Goal: Transaction & Acquisition: Purchase product/service

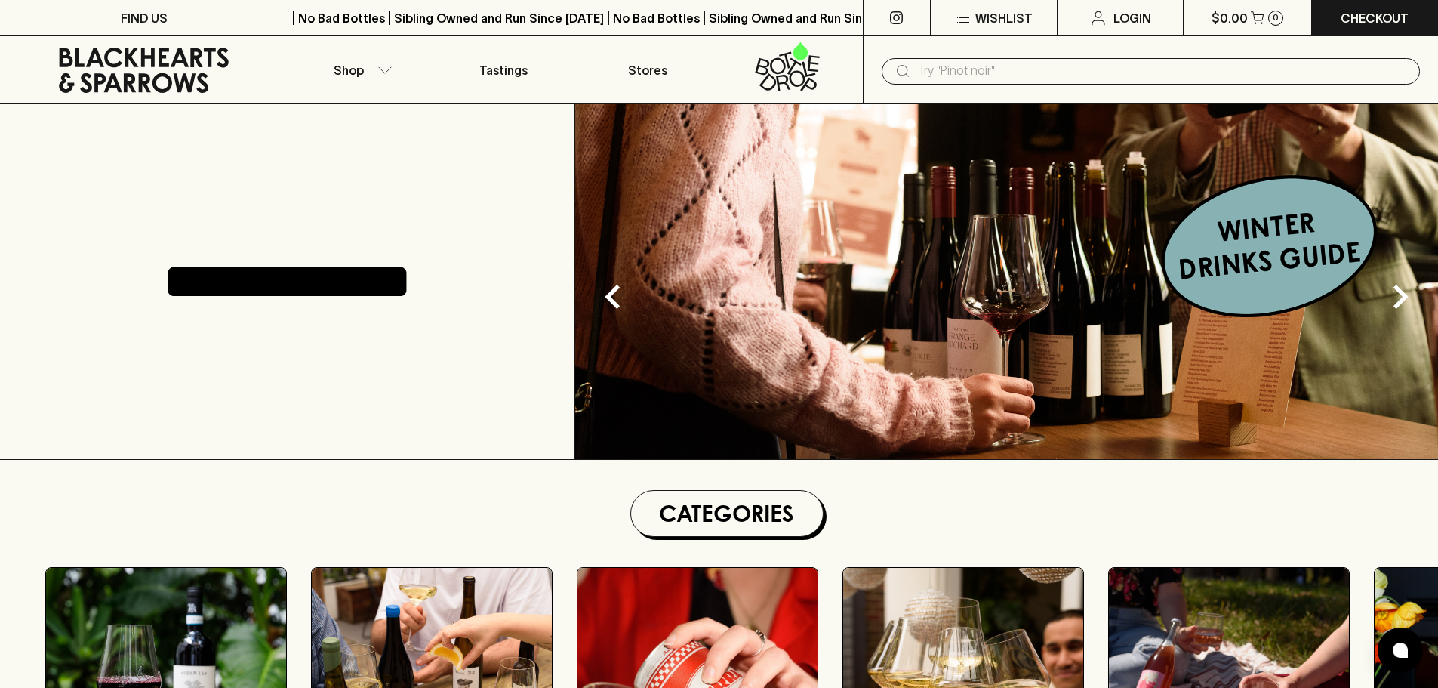
click at [371, 69] on button "Shop" at bounding box center [359, 69] width 143 height 67
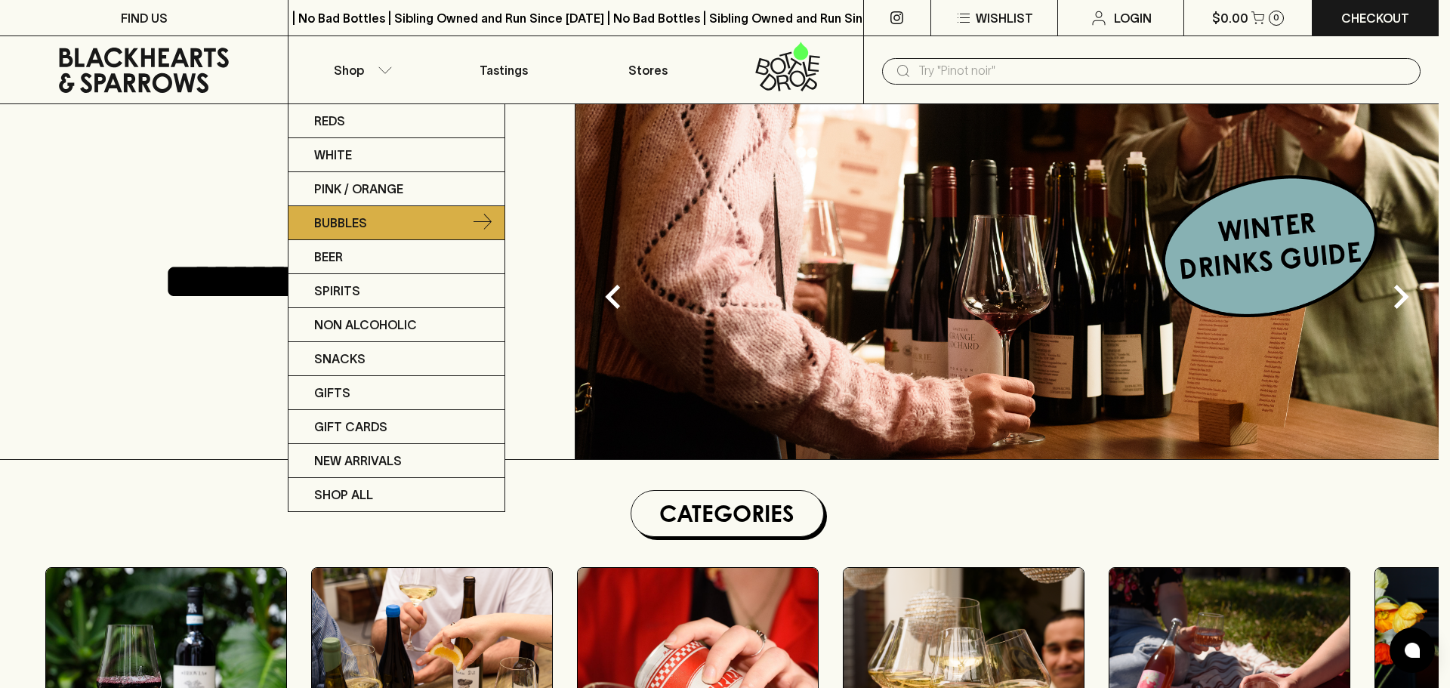
click at [352, 211] on link "Bubbles" at bounding box center [396, 223] width 216 height 34
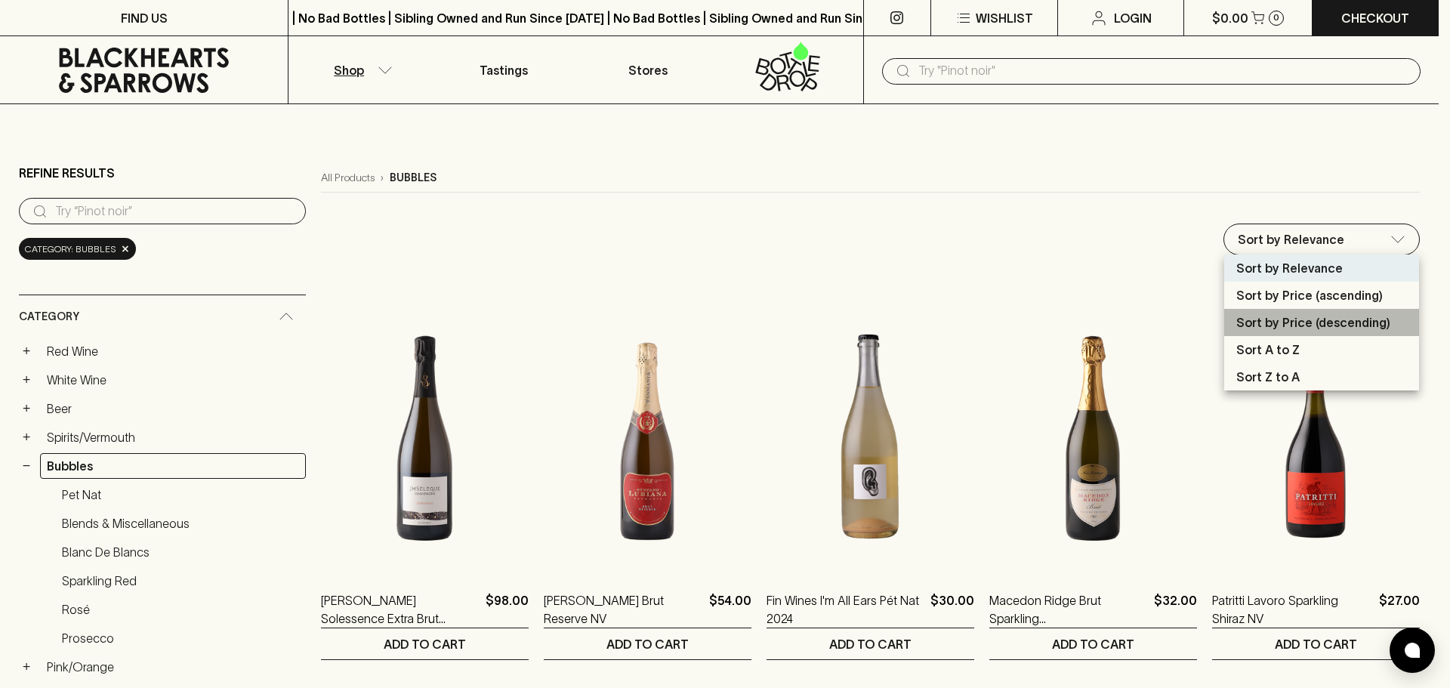
click at [1319, 327] on p "Sort by Price (descending)" at bounding box center [1313, 322] width 154 height 18
type input "price:desc"
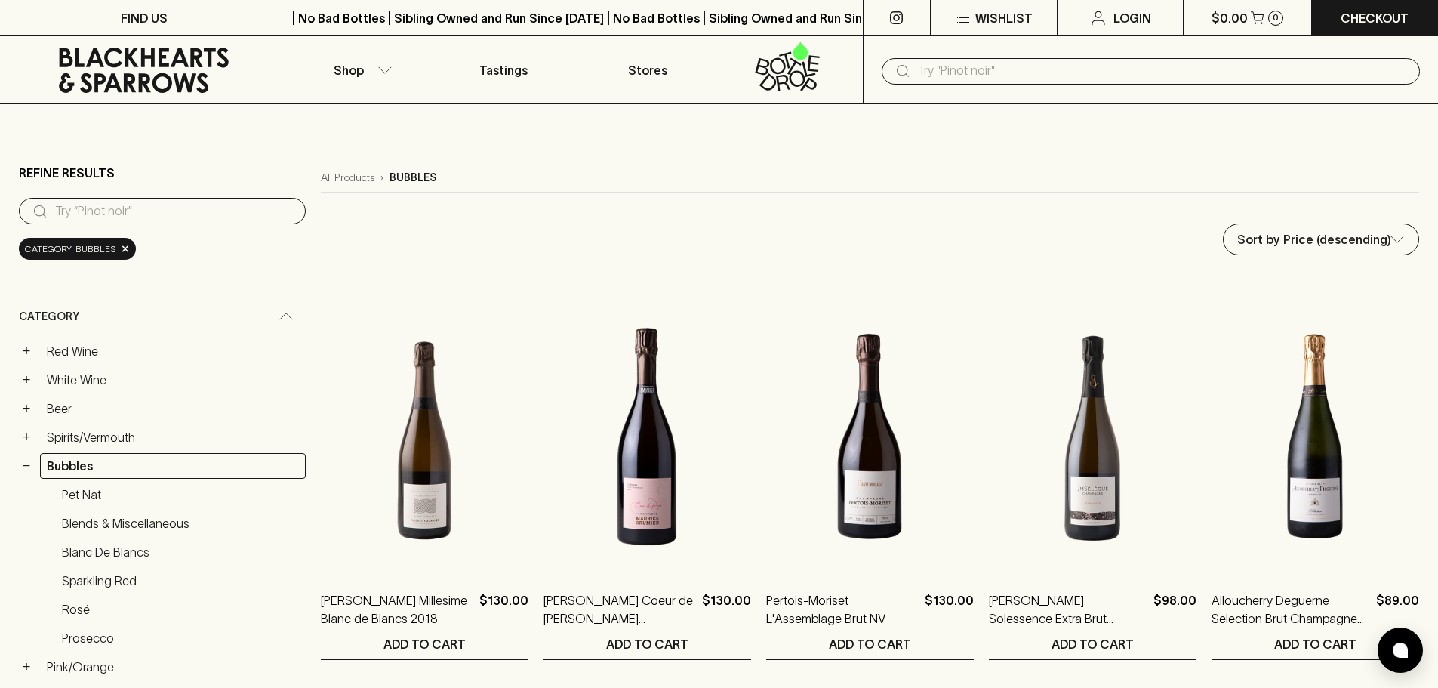
scroll to position [602, 0]
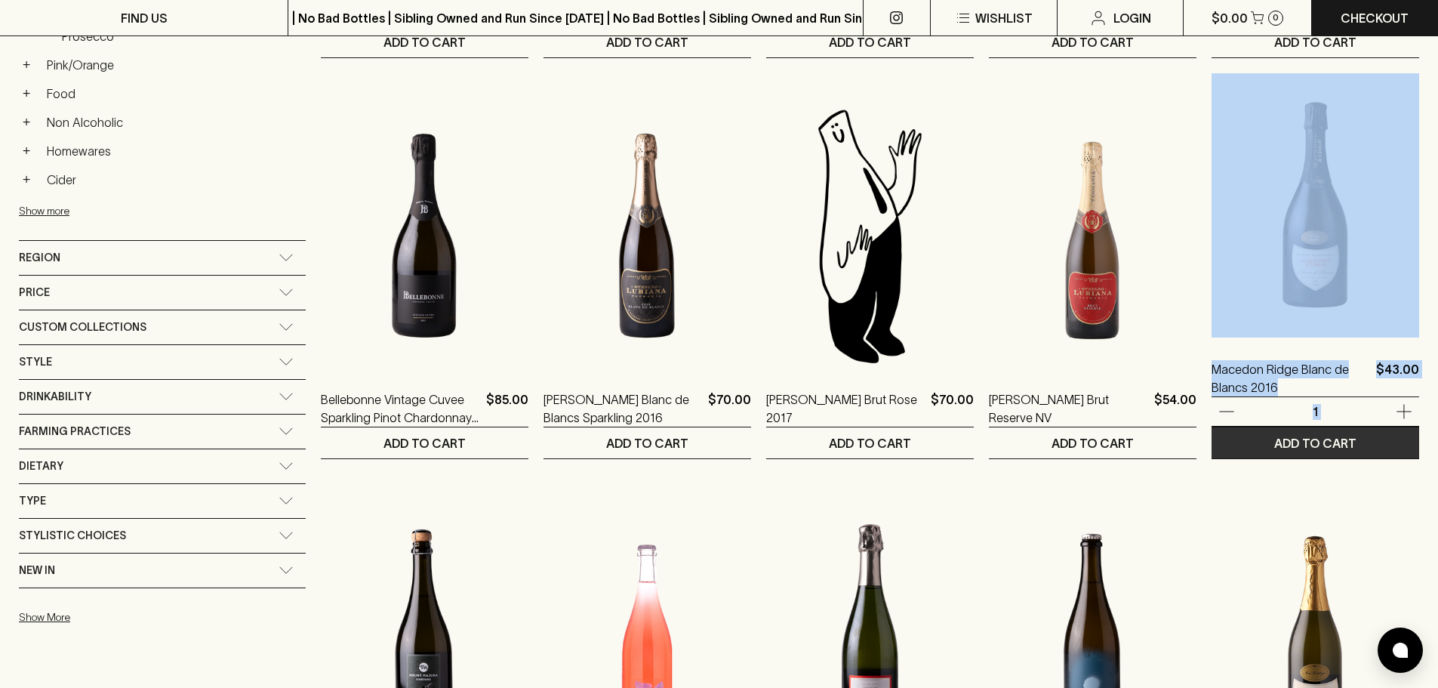
drag, startPoint x: 1436, startPoint y: 248, endPoint x: 1393, endPoint y: 445, distance: 202.4
click at [1393, 445] on main "Refine Results ​ Category: bubbles × Category + Red Wine + White Wine + Beer + …" at bounding box center [719, 504] width 1438 height 2005
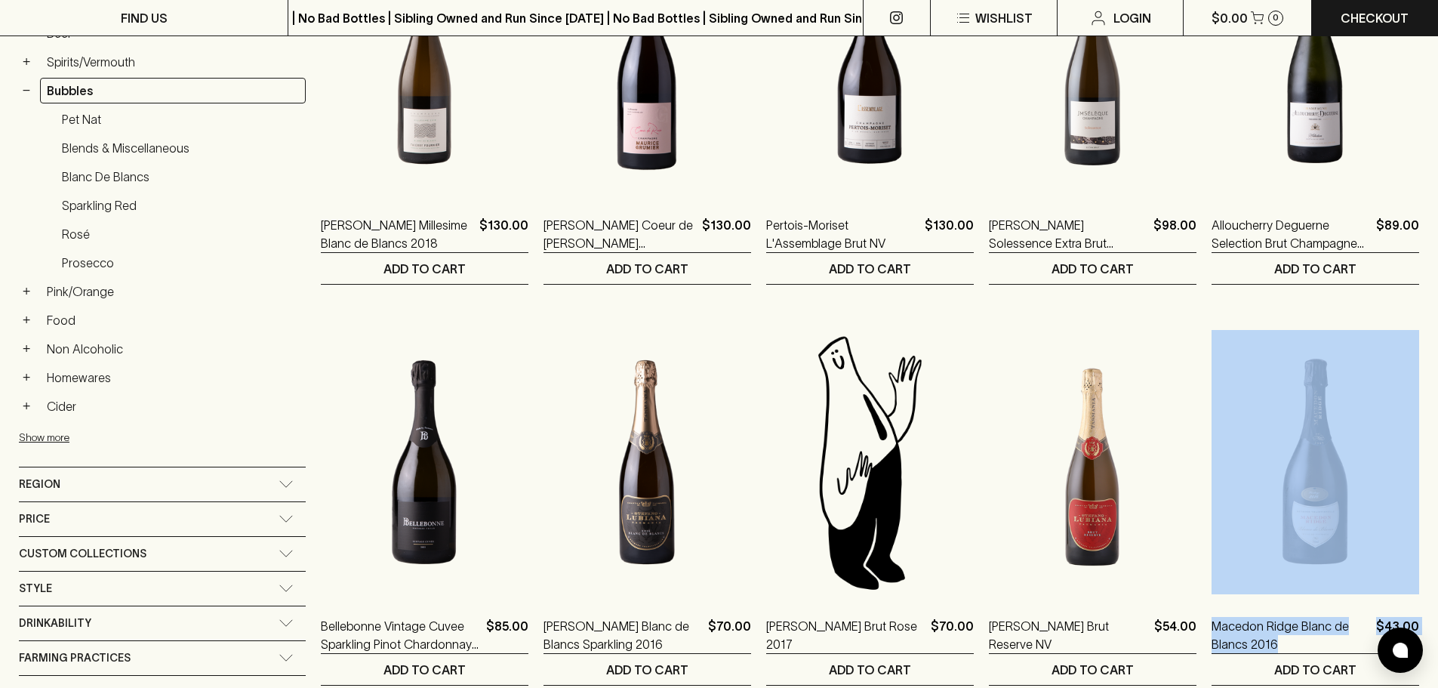
scroll to position [73, 0]
